Goal: Information Seeking & Learning: Learn about a topic

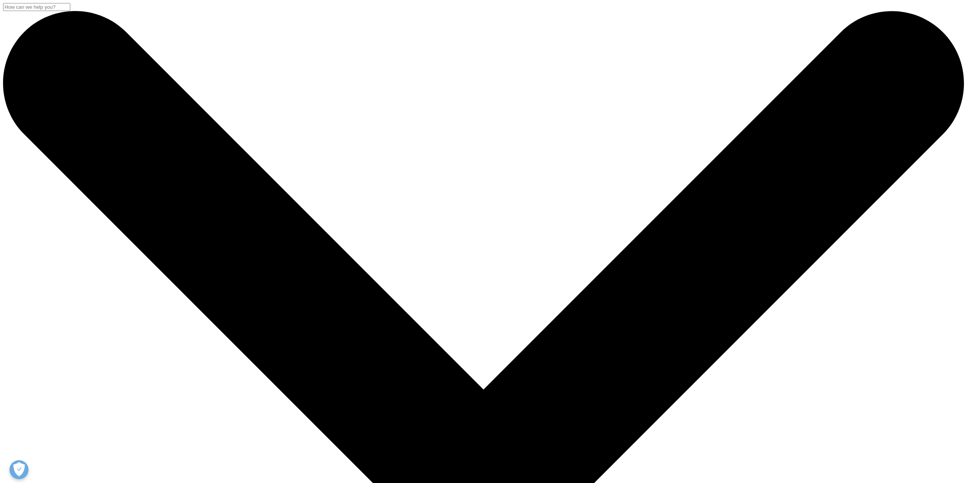
drag, startPoint x: 429, startPoint y: 121, endPoint x: 533, endPoint y: 127, distance: 103.9
drag, startPoint x: 293, startPoint y: 130, endPoint x: 511, endPoint y: 161, distance: 220.9
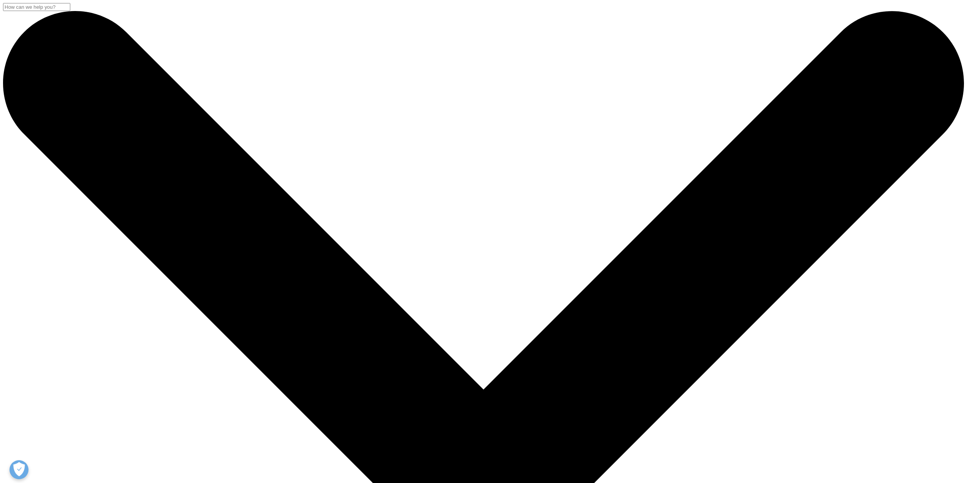
drag, startPoint x: 502, startPoint y: 152, endPoint x: 253, endPoint y: 116, distance: 251.7
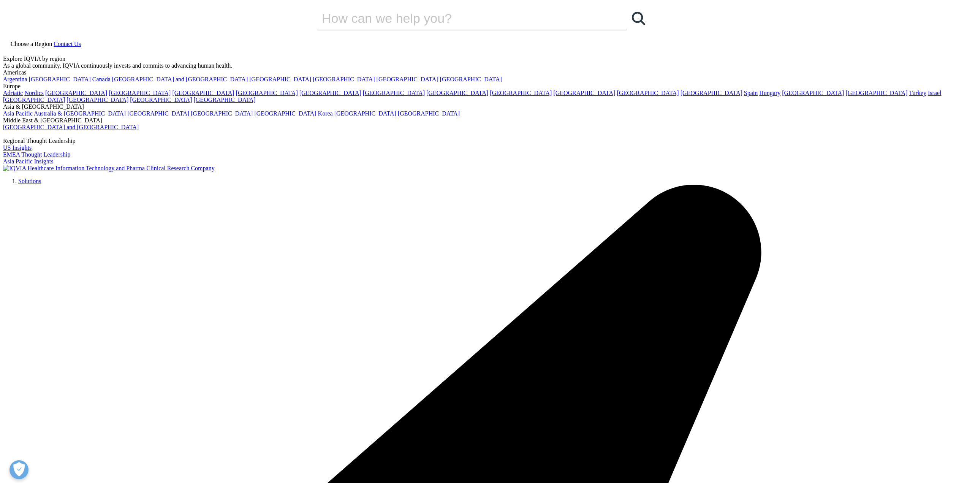
drag, startPoint x: 315, startPoint y: 139, endPoint x: 513, endPoint y: 154, distance: 198.6
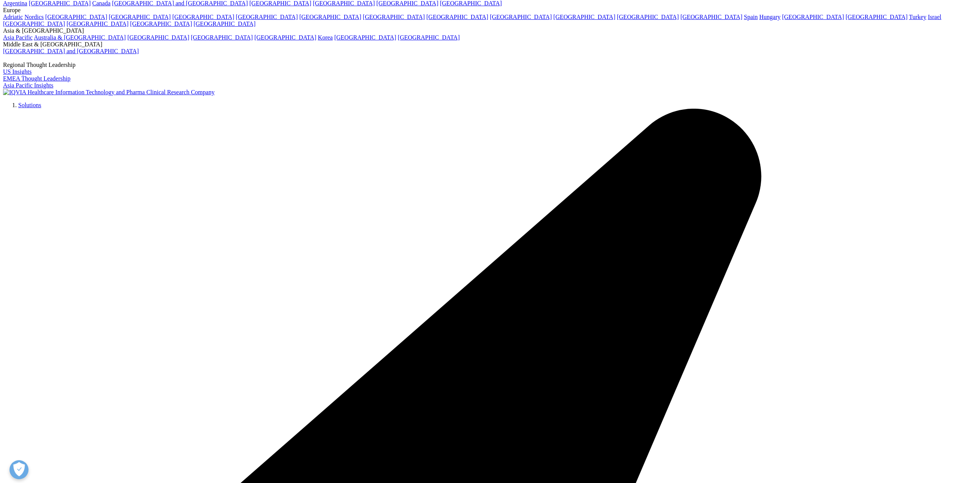
scroll to position [152, 0]
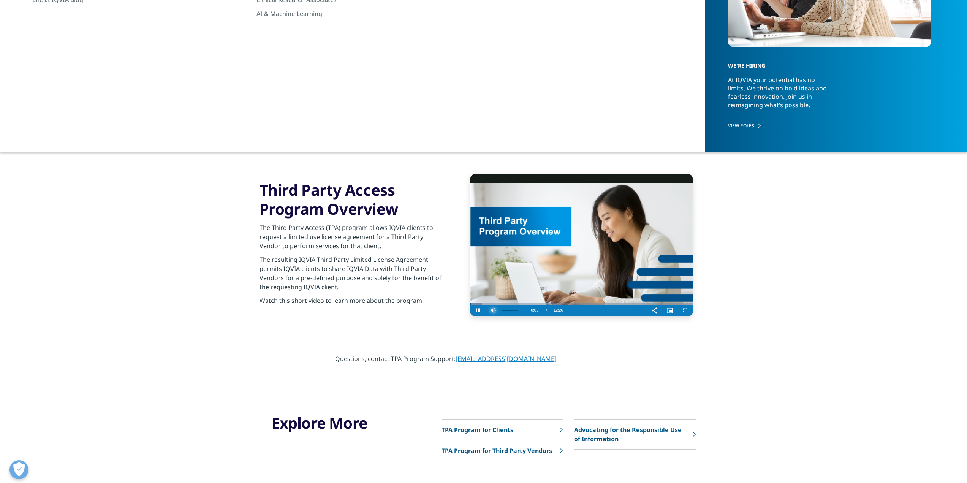
click at [494, 310] on span "Video Player" at bounding box center [493, 310] width 15 height 0
click at [685, 310] on span "Video Player" at bounding box center [684, 310] width 15 height 0
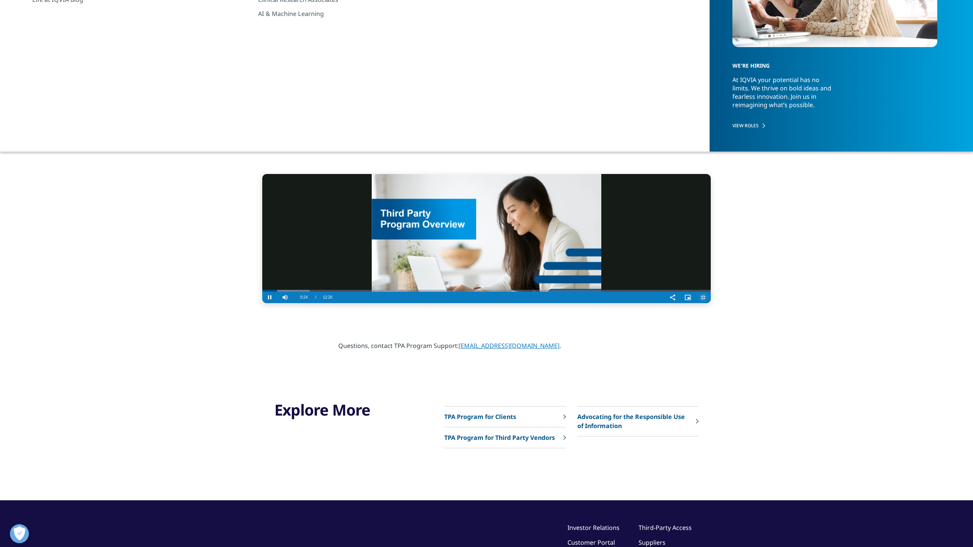
click at [710, 297] on span "Video Player" at bounding box center [702, 297] width 15 height 0
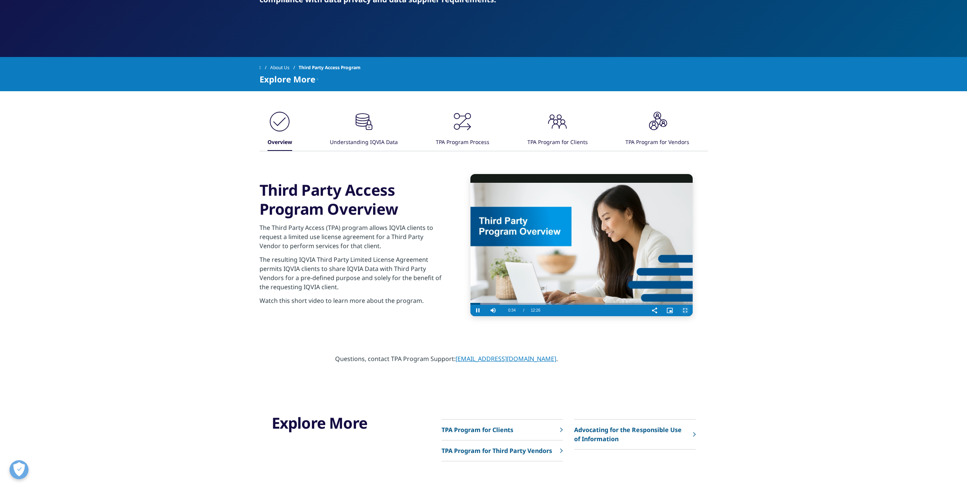
click at [683, 310] on span "Video Player" at bounding box center [684, 310] width 15 height 0
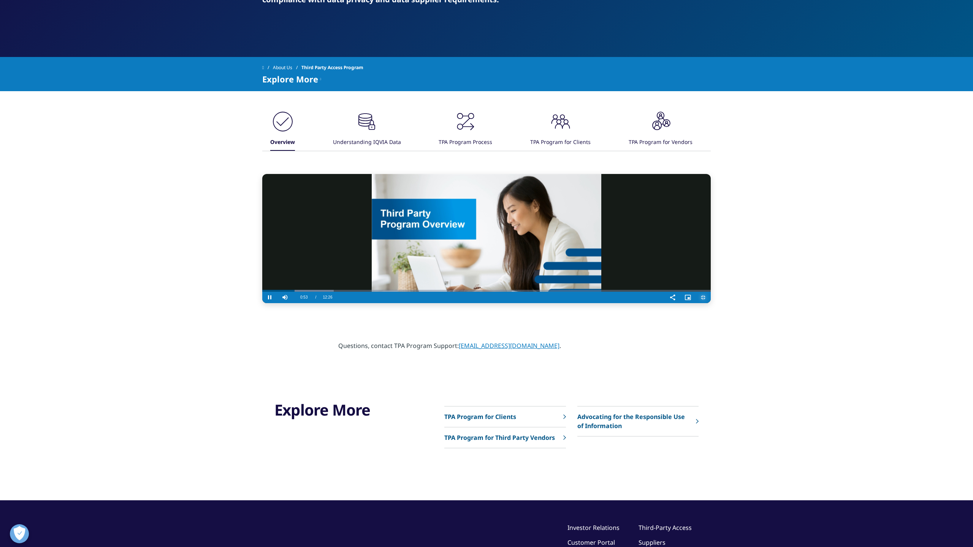
click at [710, 297] on span "Video Player" at bounding box center [702, 297] width 15 height 0
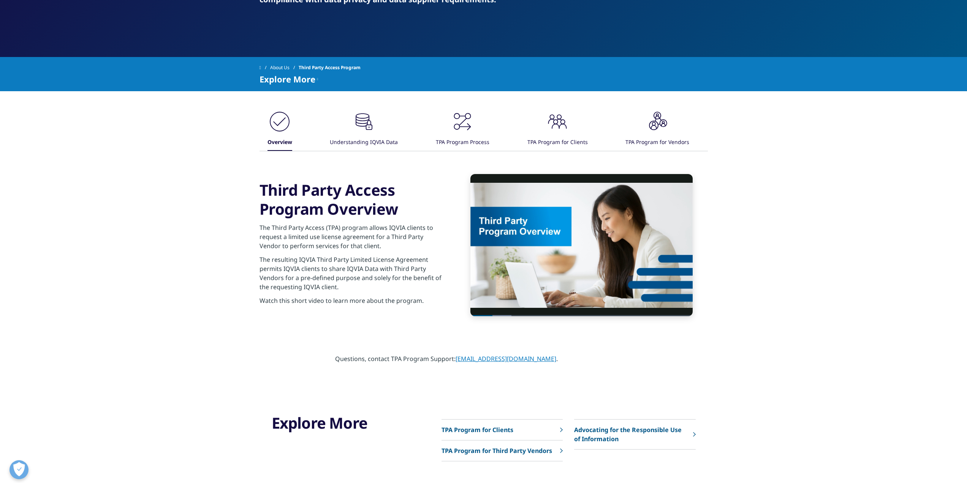
click at [765, 248] on div ".cls-1{fill:#231f20;} Overview .cls-1{fill:#231f20;} Understanding IQVIA Data /" at bounding box center [483, 213] width 967 height 244
click at [655, 310] on span "Video Player" at bounding box center [654, 310] width 15 height 0
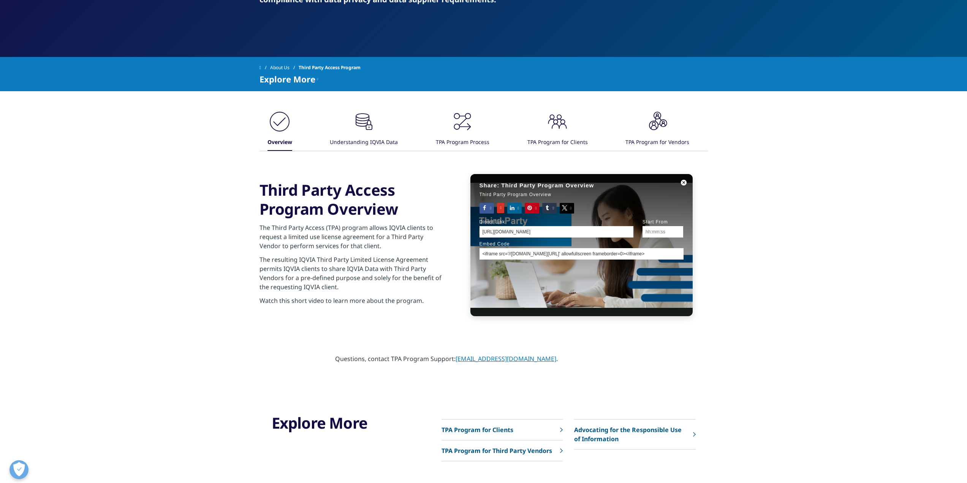
click at [650, 294] on div "Share: Third Party Program Overview Third Party Program Overview Facebook Googl…" at bounding box center [581, 245] width 222 height 142
click at [682, 183] on span "Sharing Dialog" at bounding box center [684, 183] width 17 height 0
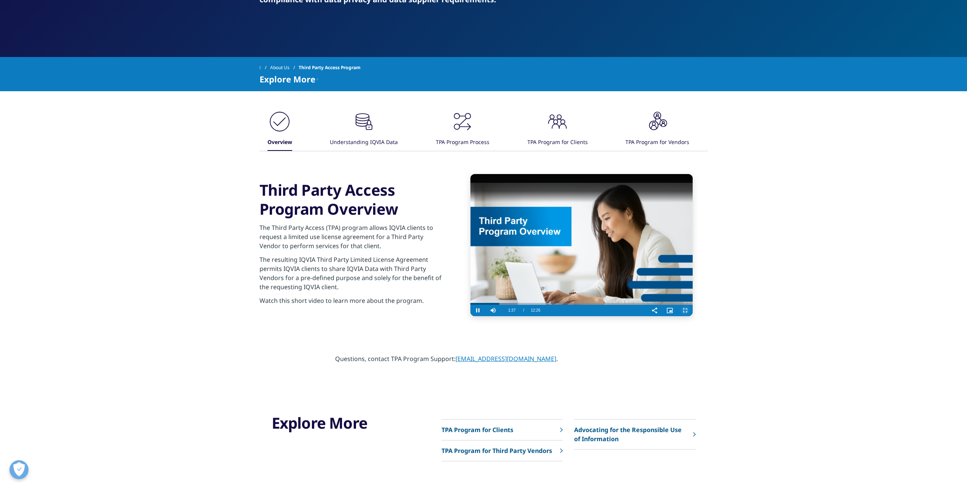
click at [689, 310] on span "Video Player" at bounding box center [684, 310] width 15 height 0
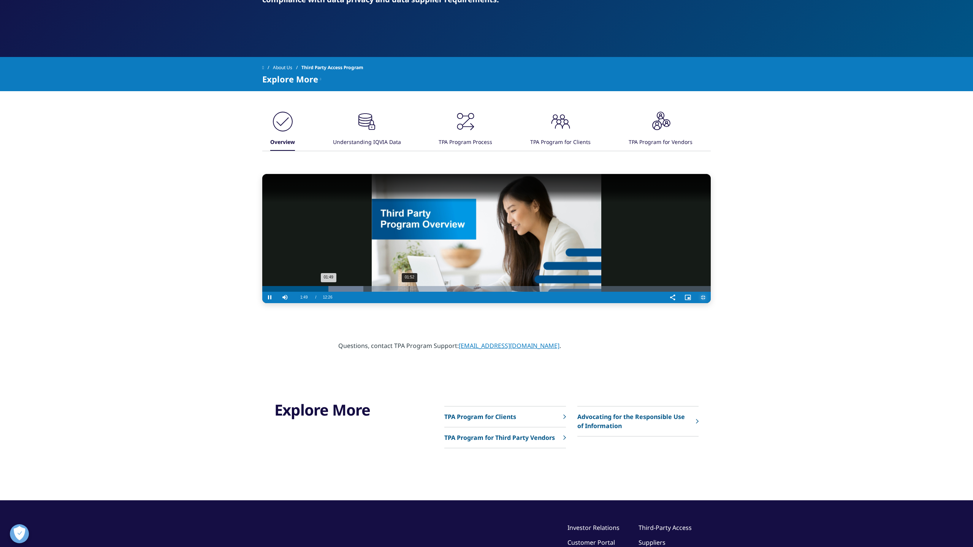
click at [409, 292] on div "01:52" at bounding box center [409, 289] width 0 height 6
click at [262, 292] on div "Loaded : 23.90% 02:01 01:53" at bounding box center [486, 289] width 448 height 6
click at [262, 292] on div "Loaded : 25.23% 02:20 02:04" at bounding box center [486, 289] width 448 height 6
click at [535, 303] on video "Video Player" at bounding box center [486, 238] width 448 height 129
click at [559, 303] on video "Video Player" at bounding box center [486, 238] width 448 height 129
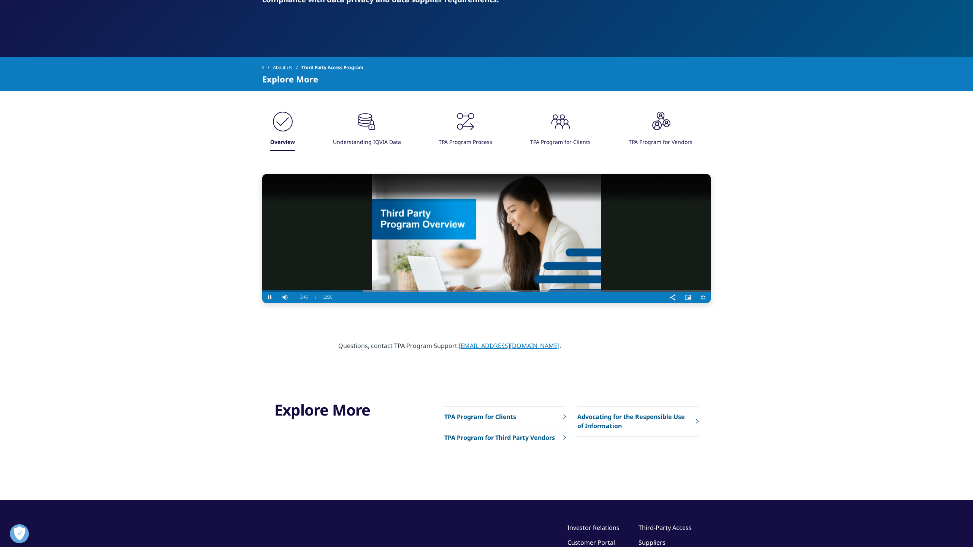
click at [319, 303] on video "Video Player" at bounding box center [486, 238] width 448 height 129
click at [268, 303] on video "Video Player" at bounding box center [486, 238] width 448 height 129
click at [400, 303] on video "Video Player" at bounding box center [486, 238] width 448 height 129
drag, startPoint x: 413, startPoint y: 350, endPoint x: 410, endPoint y: 366, distance: 16.6
click at [413, 303] on video "Video Player" at bounding box center [486, 238] width 448 height 129
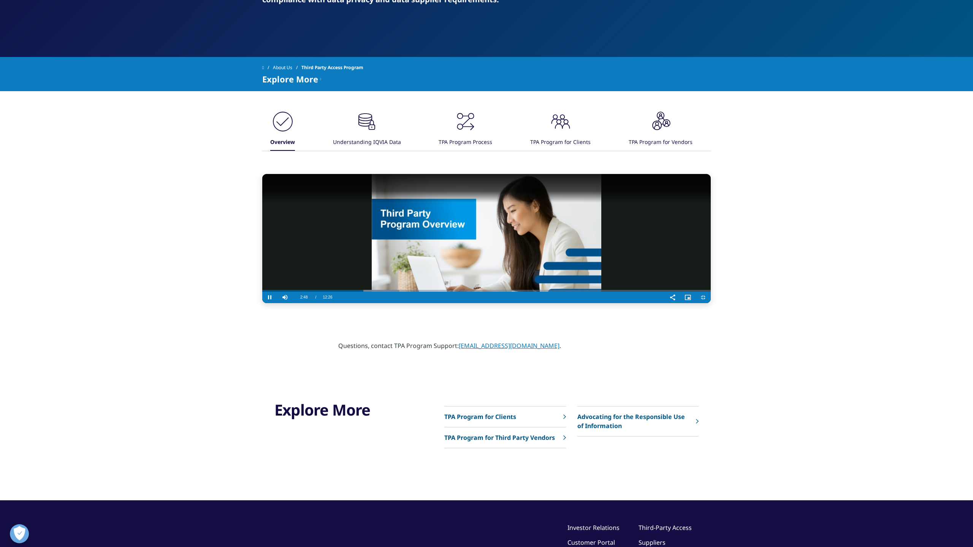
click at [262, 303] on video "Video Player" at bounding box center [486, 238] width 448 height 129
click at [386, 201] on video "Video Player" at bounding box center [486, 238] width 448 height 129
click at [546, 206] on video "Video Player" at bounding box center [486, 238] width 448 height 129
click at [287, 303] on video "Video Player" at bounding box center [486, 238] width 448 height 129
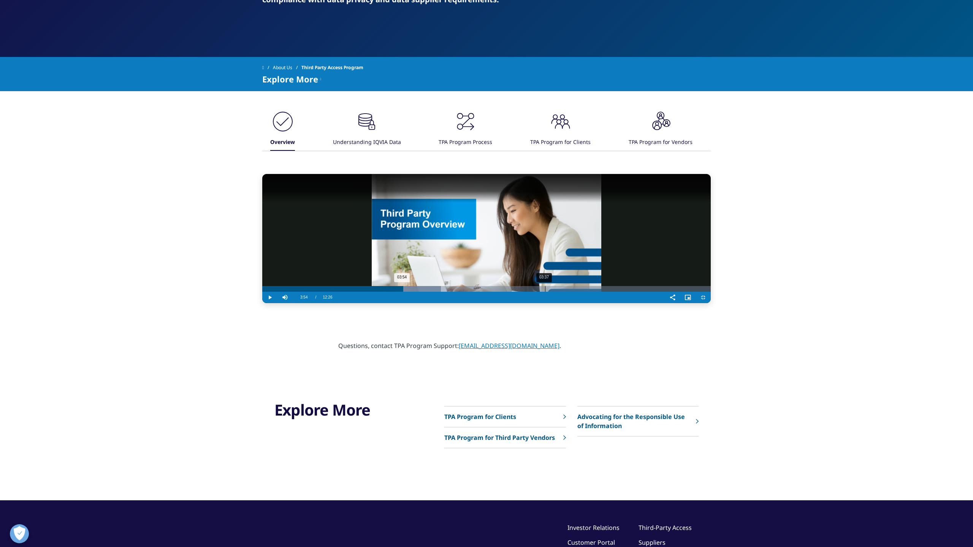
click at [281, 292] on div "03:54" at bounding box center [332, 289] width 141 height 6
click at [262, 303] on video "Video Player" at bounding box center [486, 238] width 448 height 129
click at [304, 303] on video "Video Player" at bounding box center [486, 238] width 448 height 129
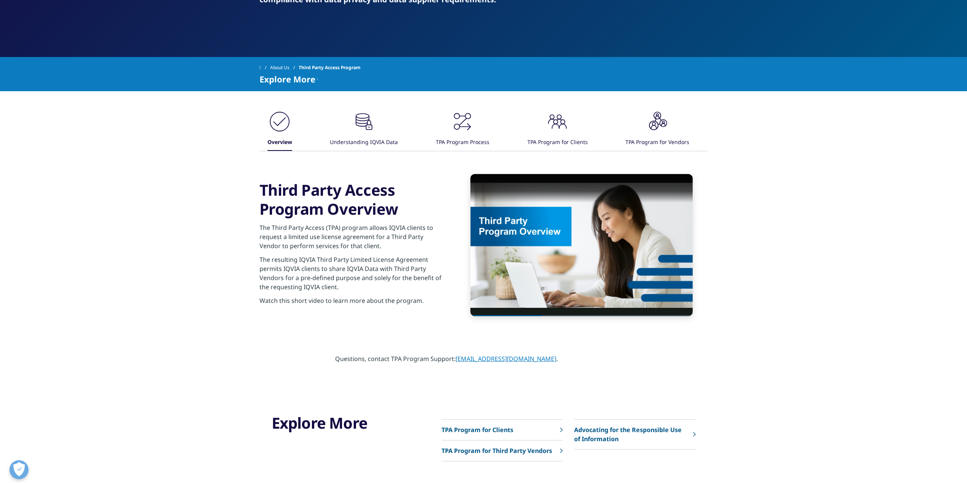
click at [546, 210] on video "Video Player" at bounding box center [581, 245] width 222 height 142
click at [536, 304] on div "03:40" at bounding box center [536, 302] width 0 height 6
click at [543, 304] on div "04:03" at bounding box center [543, 302] width 0 height 6
click at [539, 303] on div "03:51" at bounding box center [539, 302] width 0 height 6
click at [687, 310] on span "Video Player" at bounding box center [684, 310] width 15 height 0
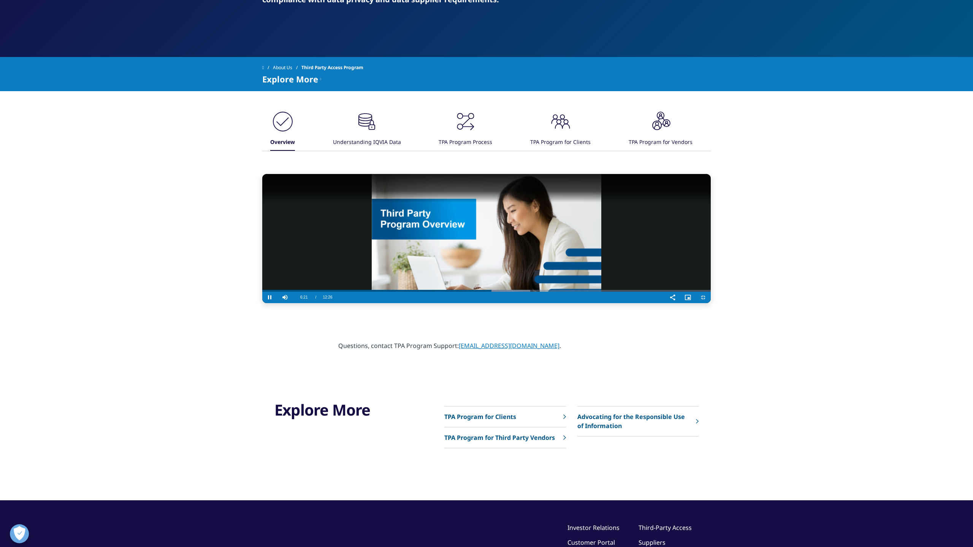
click at [464, 303] on video "Video Player" at bounding box center [486, 238] width 448 height 129
click at [714, 292] on div "05:47" at bounding box center [714, 289] width 0 height 6
click at [396, 303] on video "Video Player" at bounding box center [486, 238] width 448 height 129
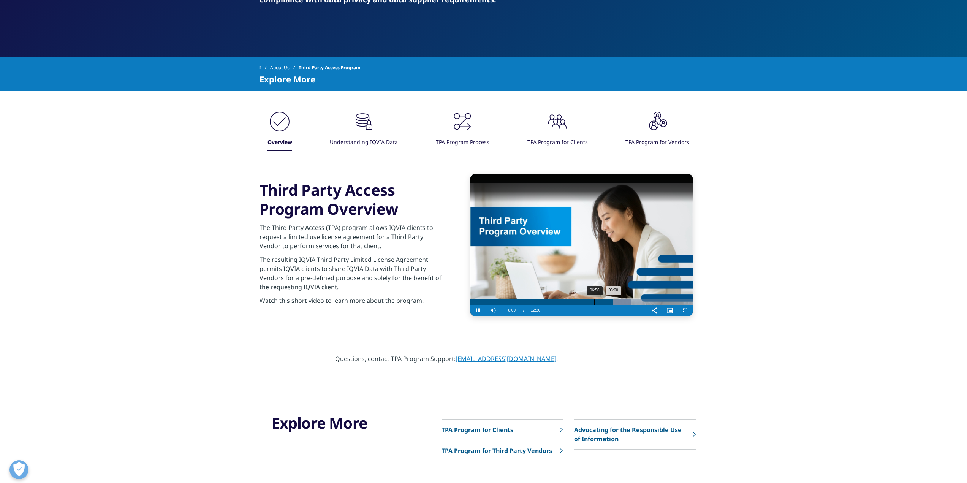
click at [594, 303] on div "06:56" at bounding box center [594, 302] width 0 height 6
click at [590, 303] on div "06:42" at bounding box center [590, 302] width 0 height 6
click at [583, 303] on div "06:17" at bounding box center [583, 302] width 0 height 6
click at [573, 303] on div "05:44" at bounding box center [573, 302] width 0 height 6
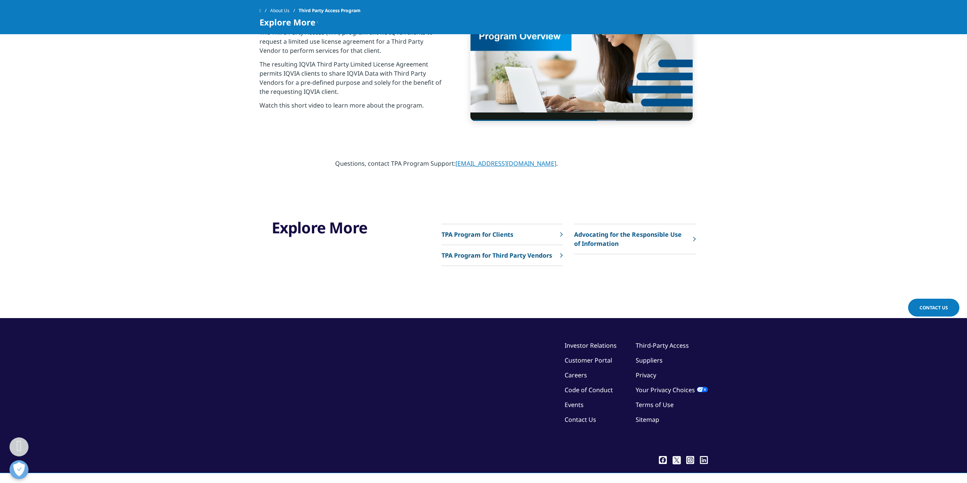
scroll to position [267, 0]
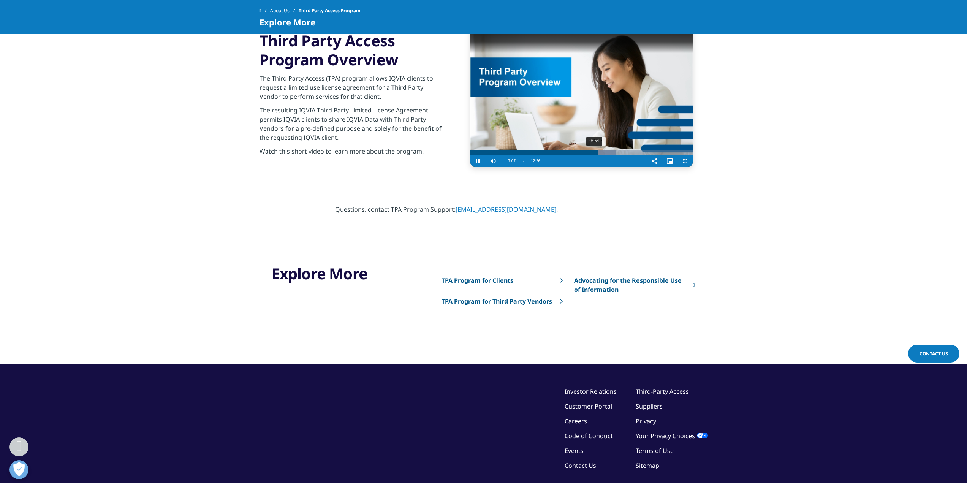
click at [594, 155] on div "06:54" at bounding box center [594, 153] width 0 height 6
click at [598, 152] on div "07:10" at bounding box center [598, 153] width 0 height 6
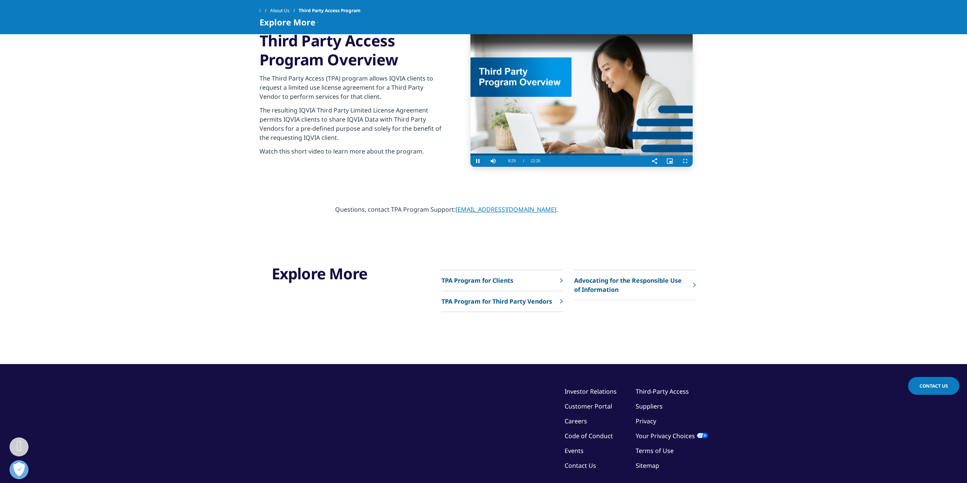
scroll to position [223, 0]
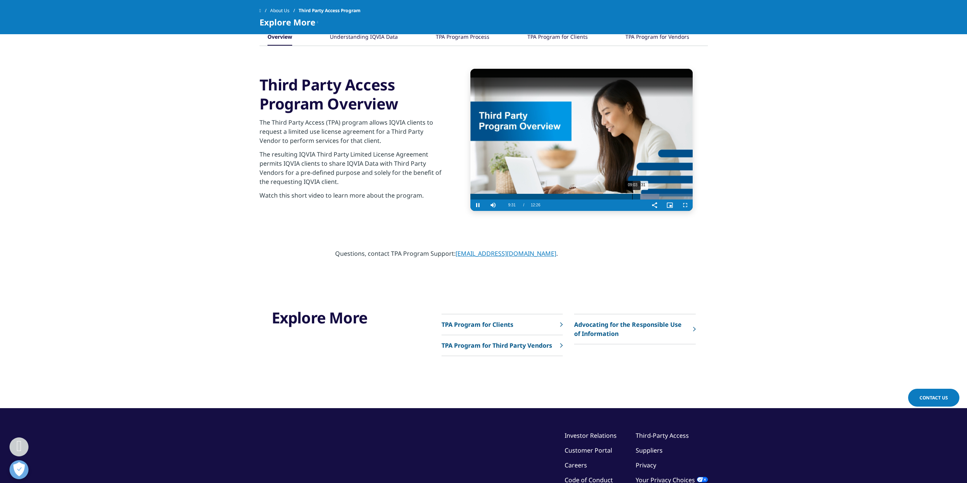
click at [632, 197] on div "09:03" at bounding box center [632, 197] width 0 height 6
click at [478, 205] on span "Video Player" at bounding box center [477, 205] width 15 height 0
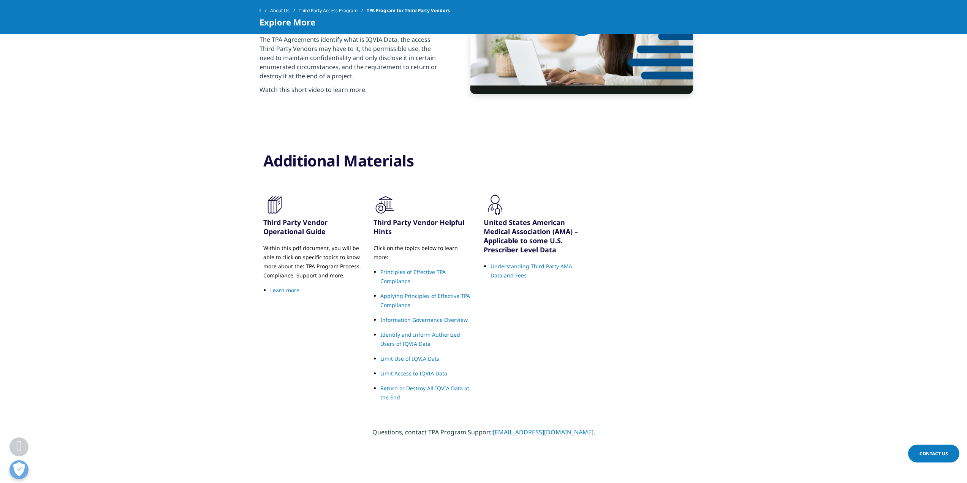
scroll to position [304, 0]
